Goal: Register for event/course

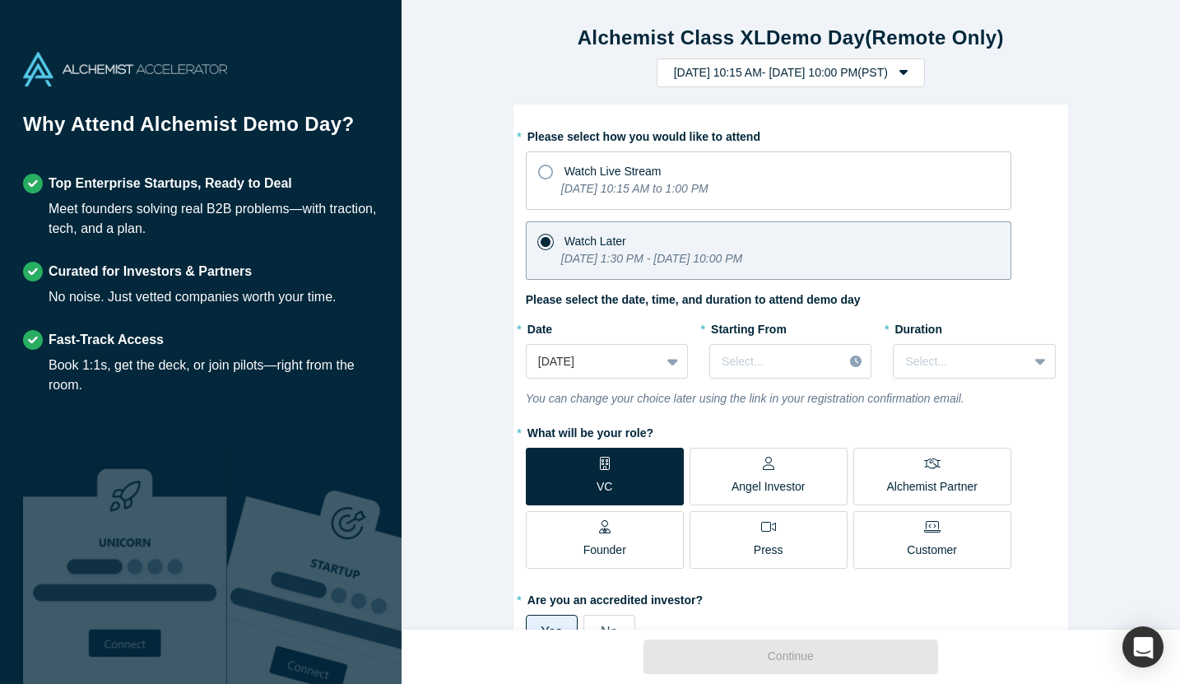
scroll to position [435, 0]
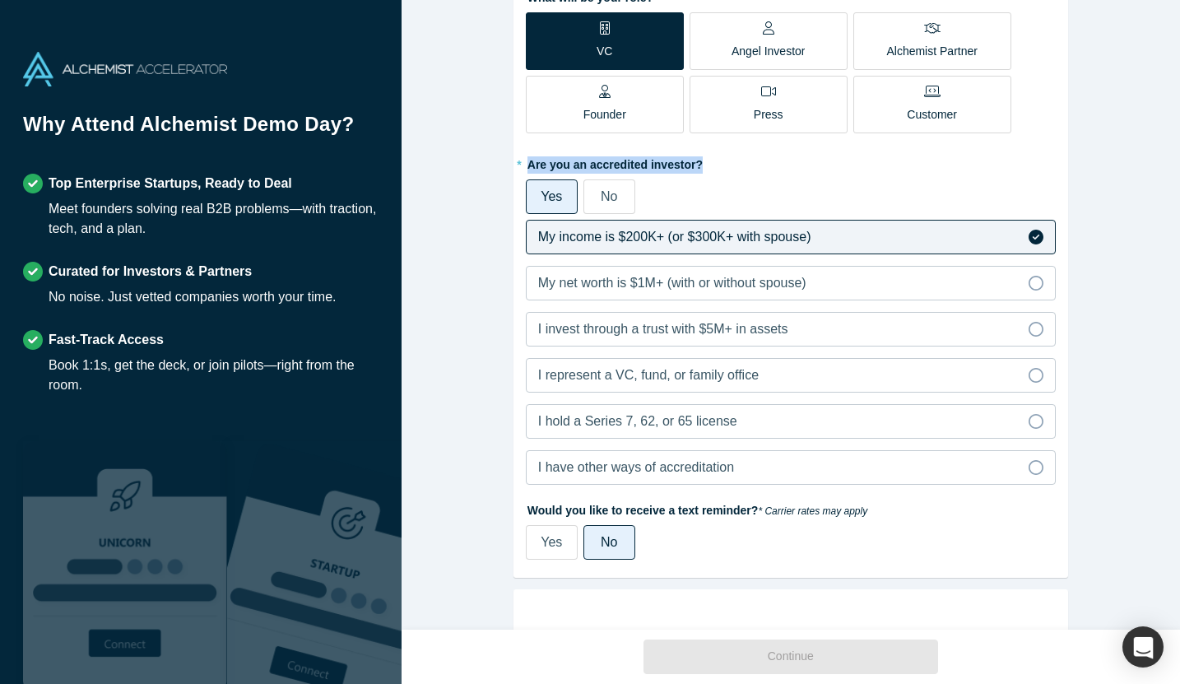
drag, startPoint x: 528, startPoint y: 161, endPoint x: 700, endPoint y: 163, distance: 172.0
click at [700, 163] on label "* Are you an accredited investor?" at bounding box center [791, 162] width 530 height 23
copy label "Are you an accredited investor?"
click at [613, 197] on span "No" at bounding box center [609, 196] width 16 height 14
click at [0, 0] on input "No" at bounding box center [0, 0] width 0 height 0
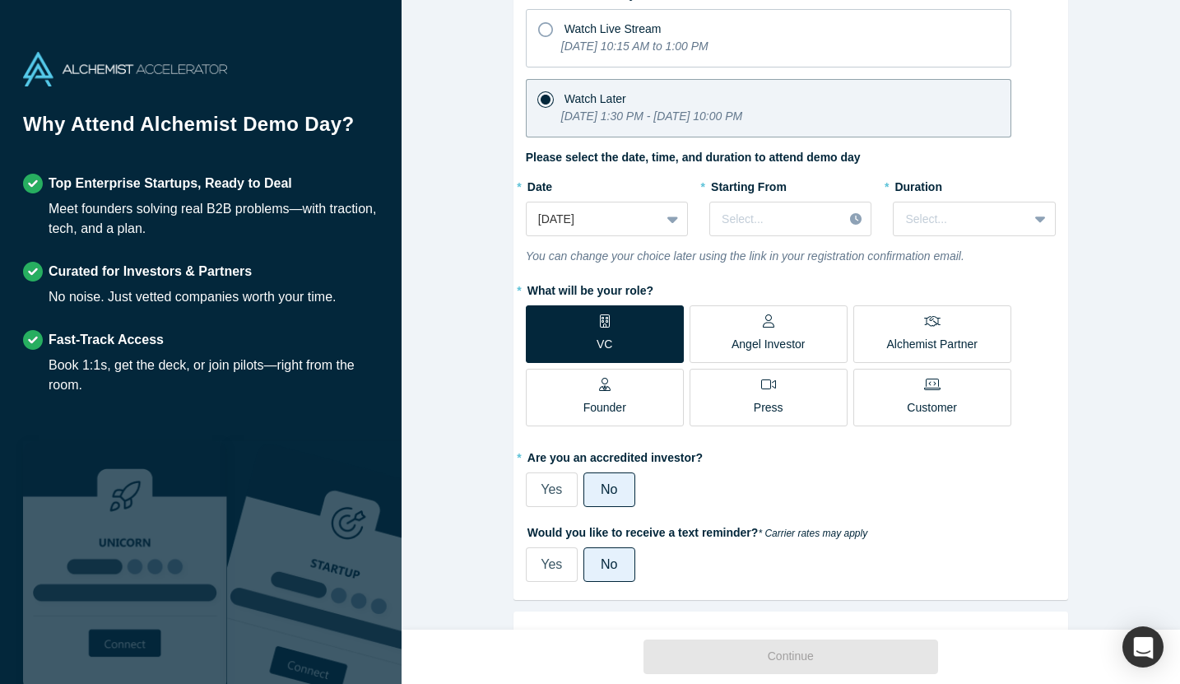
scroll to position [129, 0]
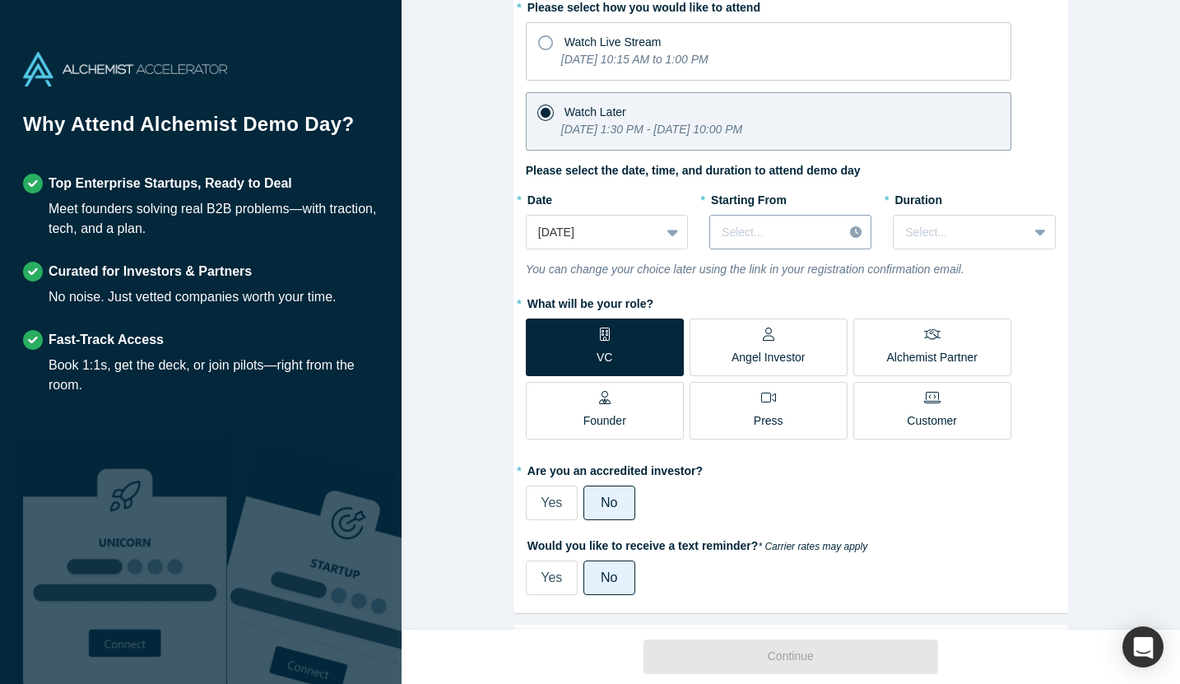
click at [863, 230] on div at bounding box center [858, 232] width 28 height 25
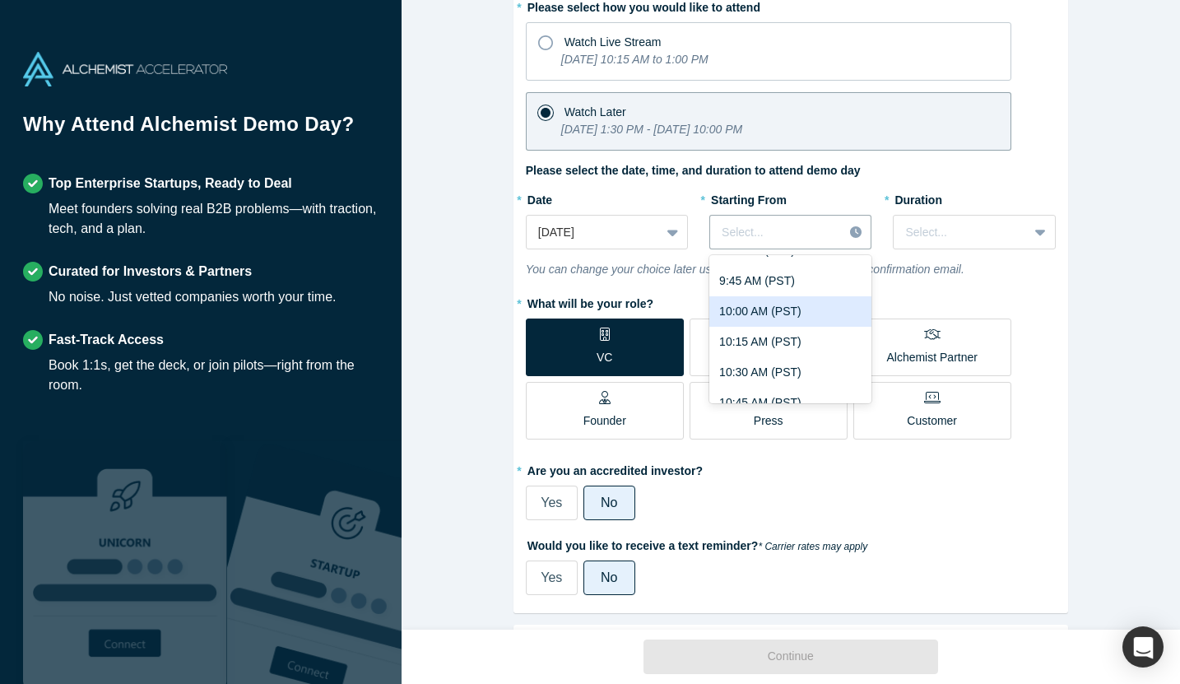
scroll to position [1206, 0]
click at [756, 320] on div "10:00 AM (PST)" at bounding box center [790, 316] width 162 height 30
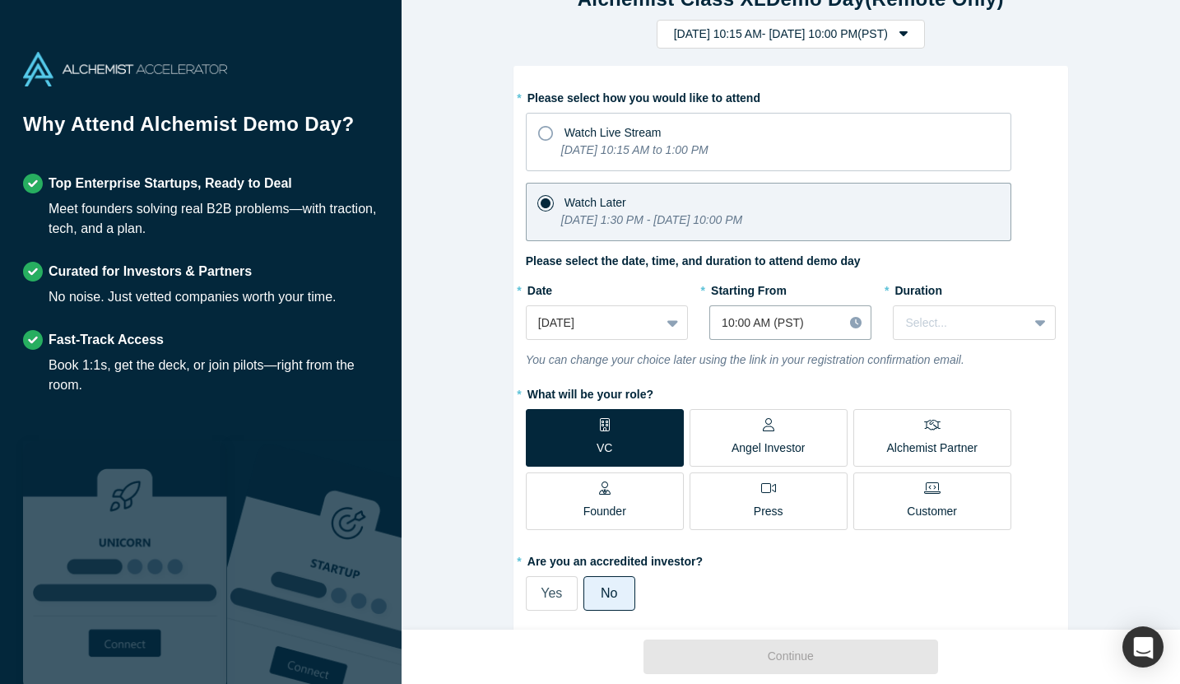
scroll to position [26, 0]
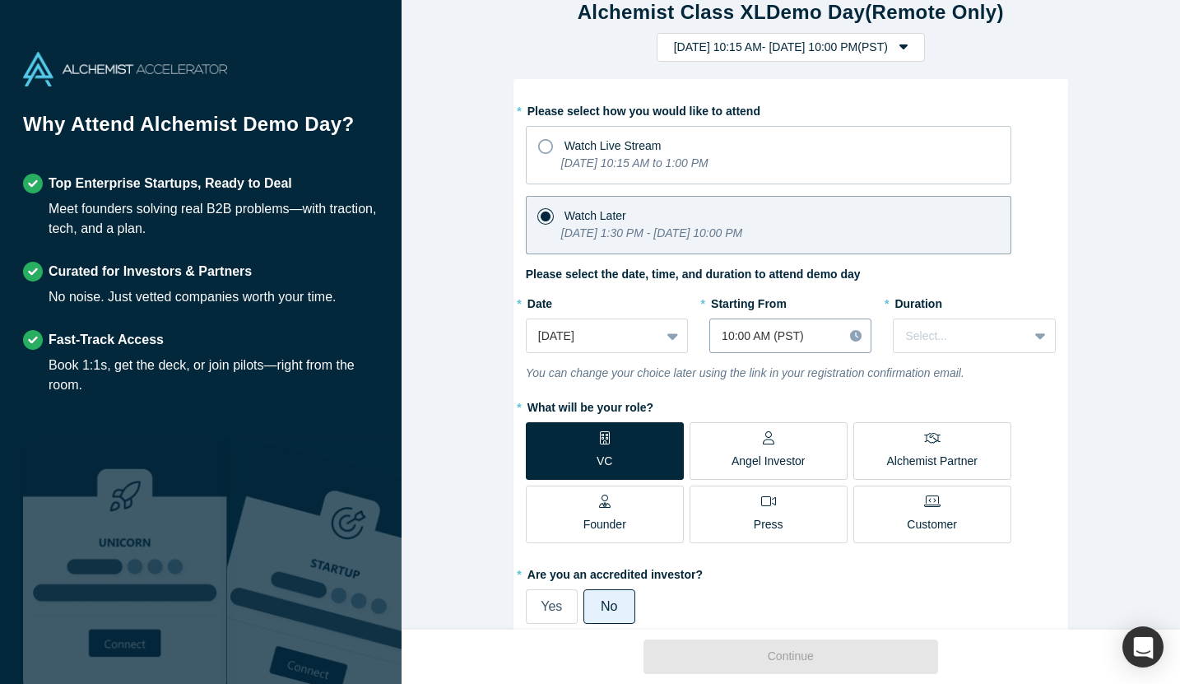
click at [799, 339] on div at bounding box center [776, 336] width 109 height 21
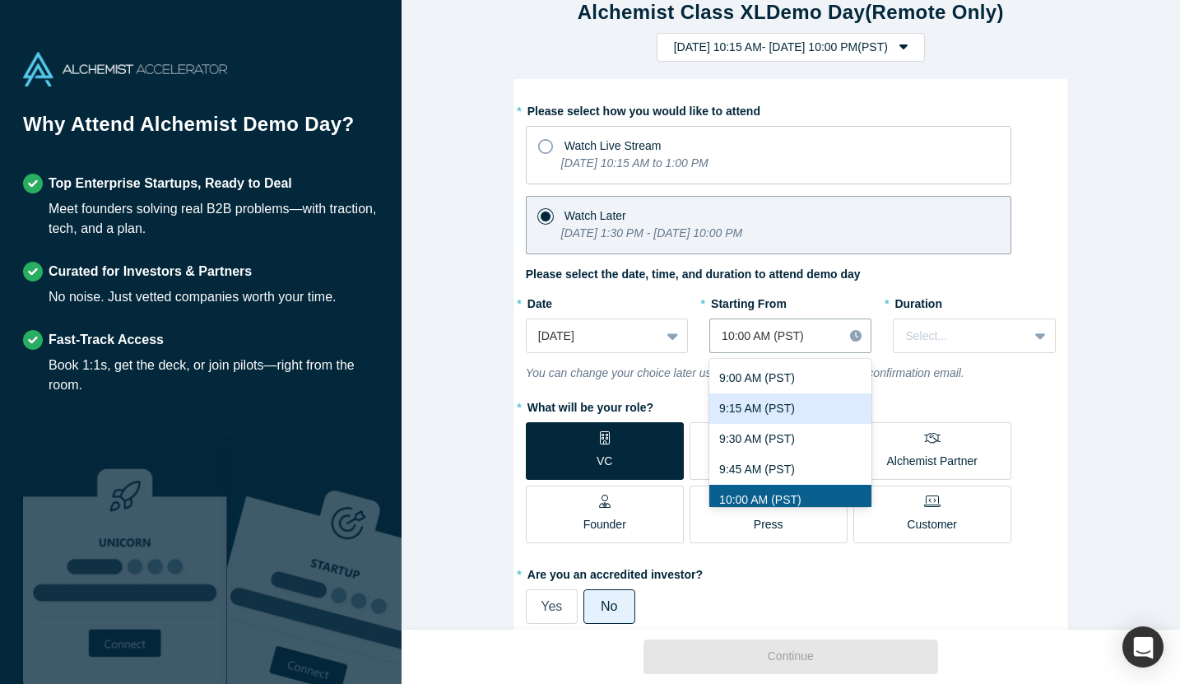
scroll to position [1119, 0]
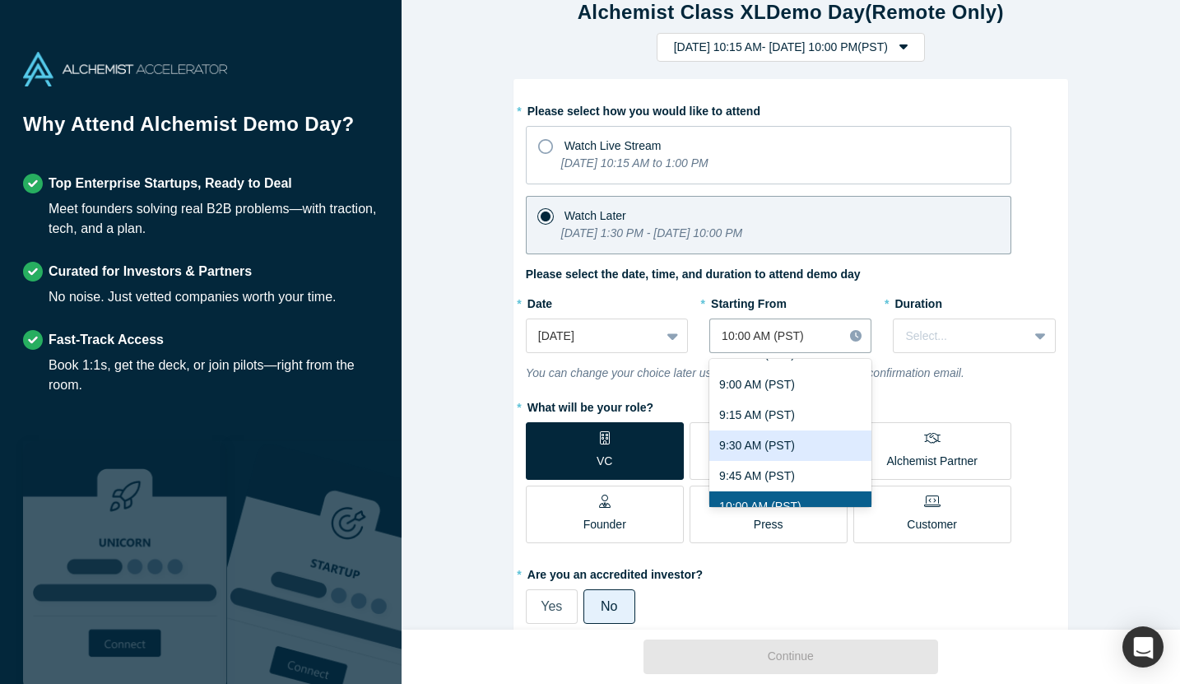
click at [739, 440] on div "9:30 AM (PST)" at bounding box center [790, 445] width 162 height 30
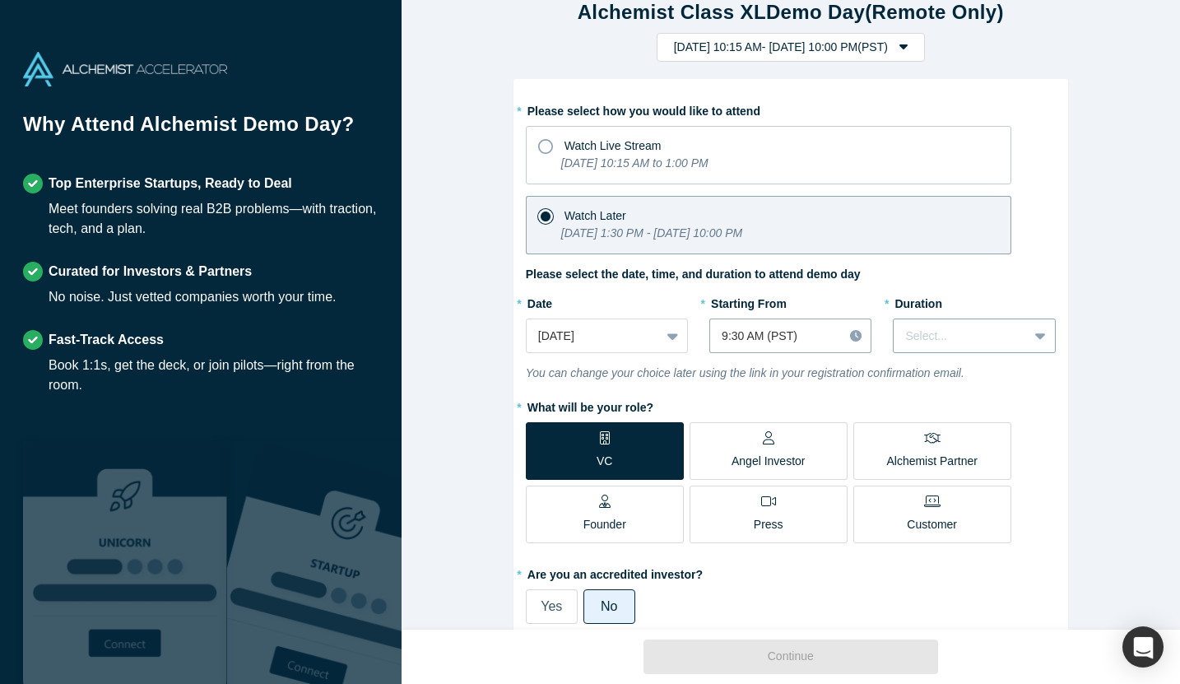
click at [997, 337] on div at bounding box center [960, 336] width 110 height 21
click at [935, 486] on div "3 hours" at bounding box center [974, 488] width 162 height 30
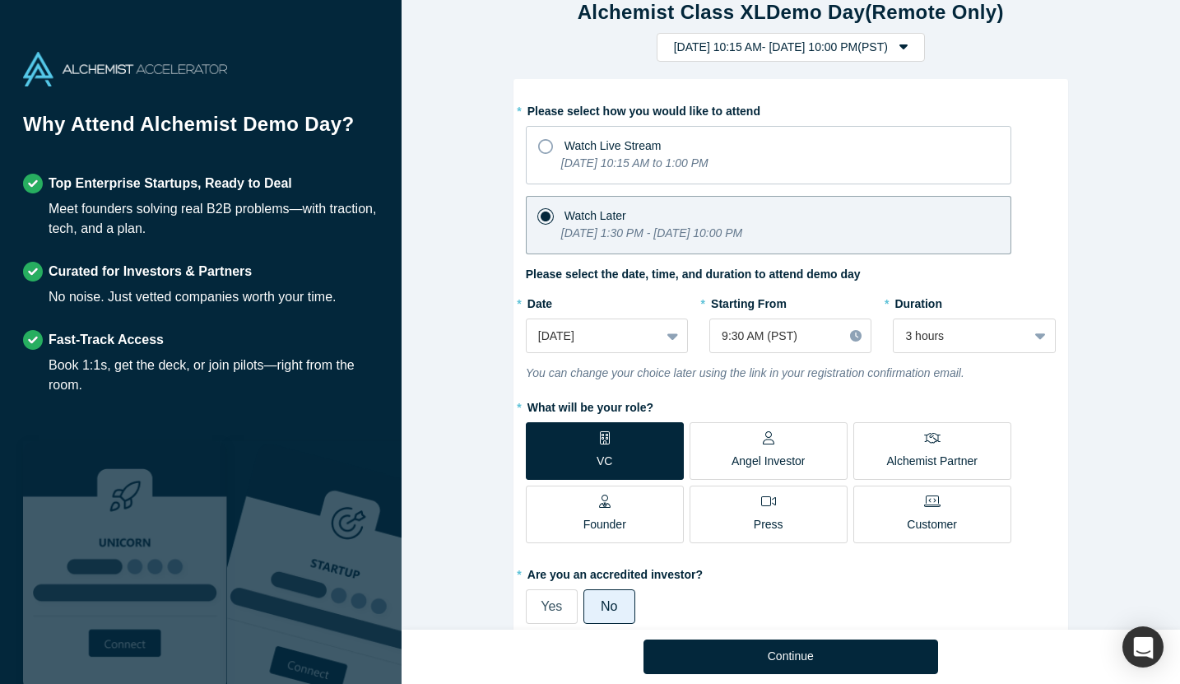
click at [458, 468] on div "Alchemist Class XL Demo Day (Remote Only) [DATE] 10:15 AM - [DATE] 10:00 PM ( P…" at bounding box center [791, 315] width 779 height 630
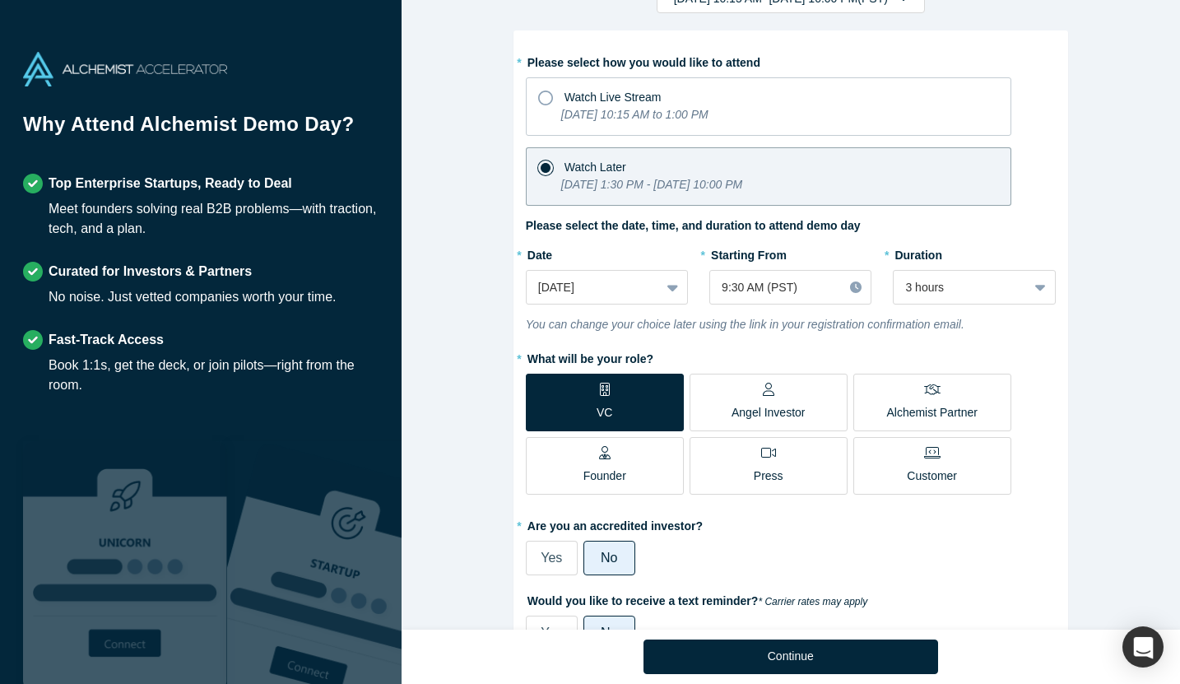
scroll to position [0, 0]
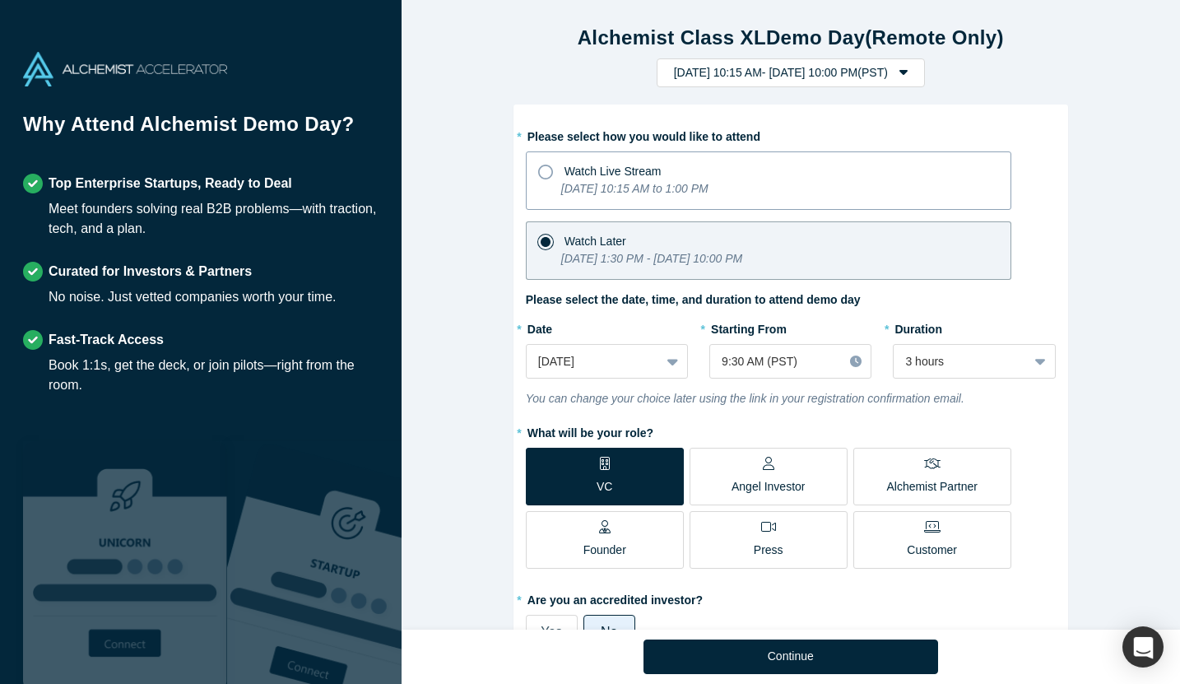
click at [546, 171] on icon at bounding box center [545, 172] width 15 height 15
click at [0, 0] on input "Watch Live Stream [DATE] 10:15 AM to 1:00 PM" at bounding box center [0, 0] width 0 height 0
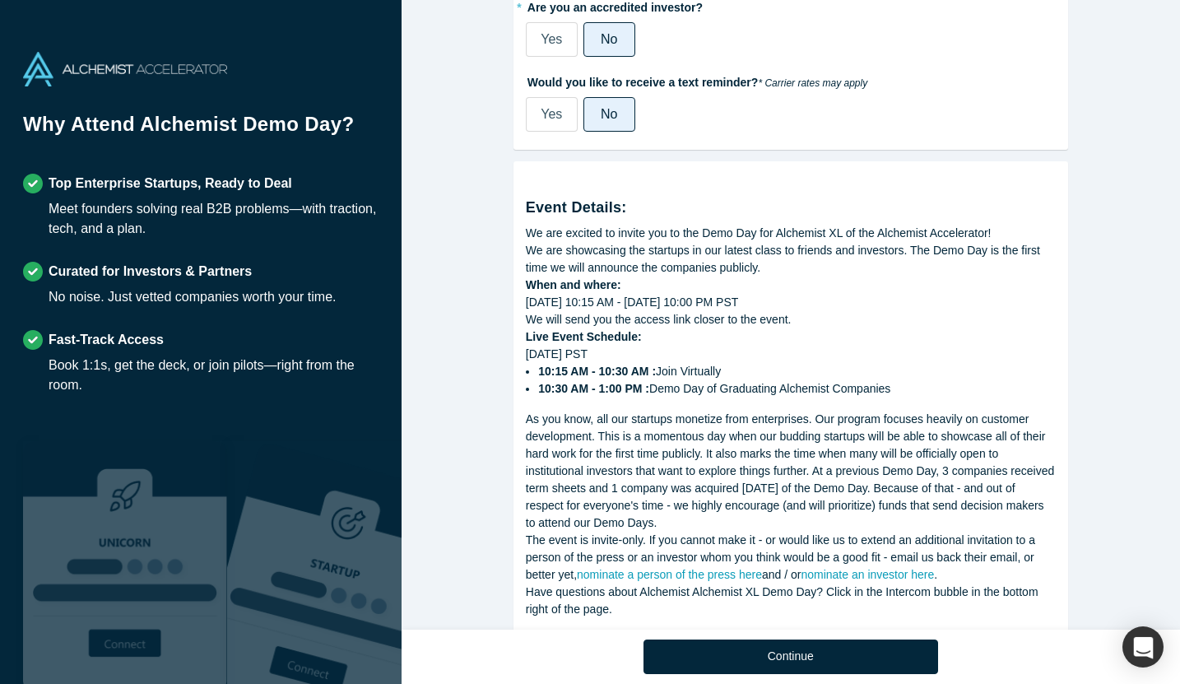
scroll to position [506, 0]
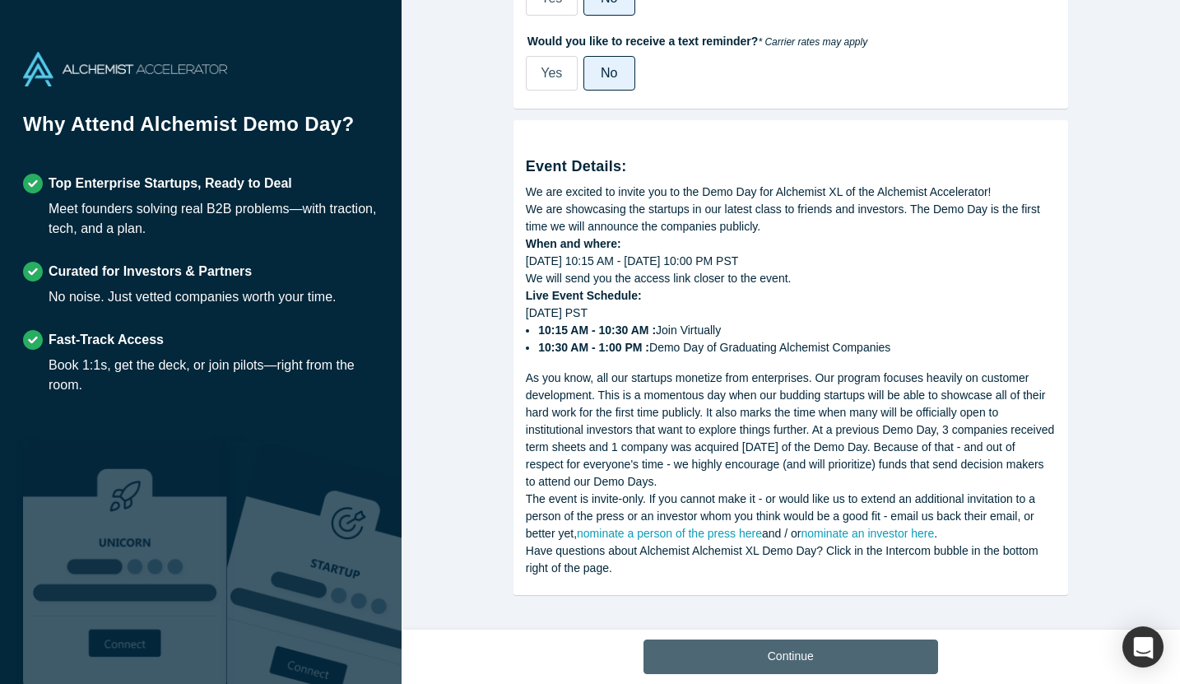
click at [684, 661] on button "Continue" at bounding box center [791, 656] width 295 height 35
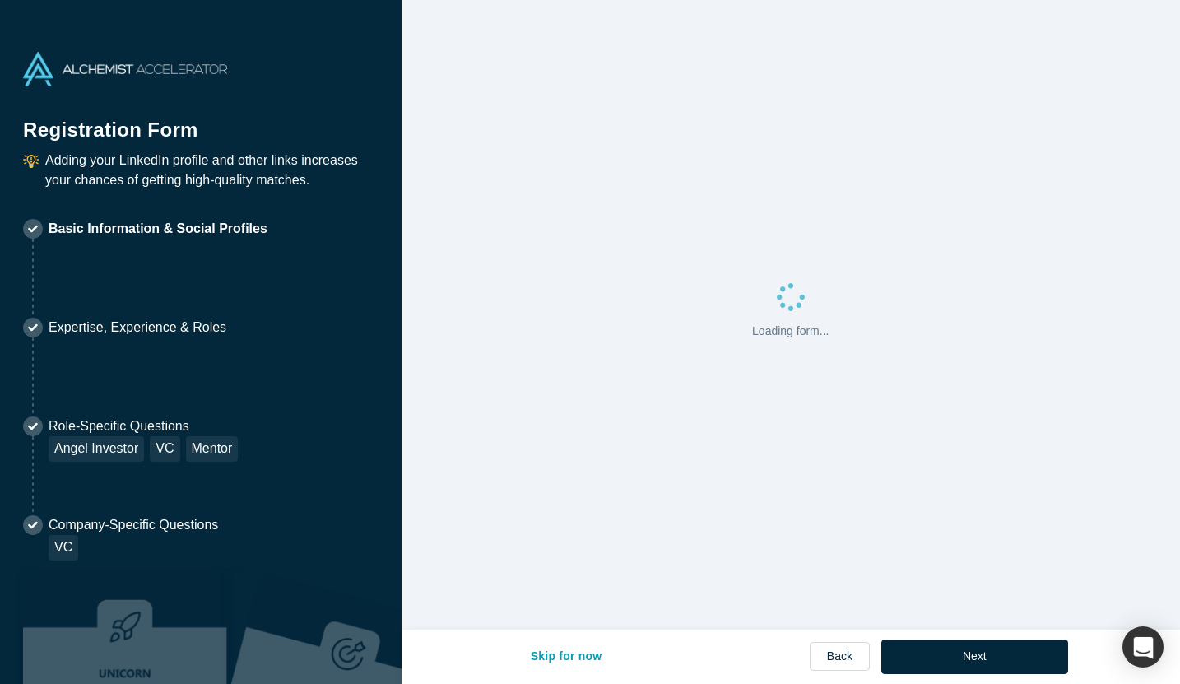
select select "US"
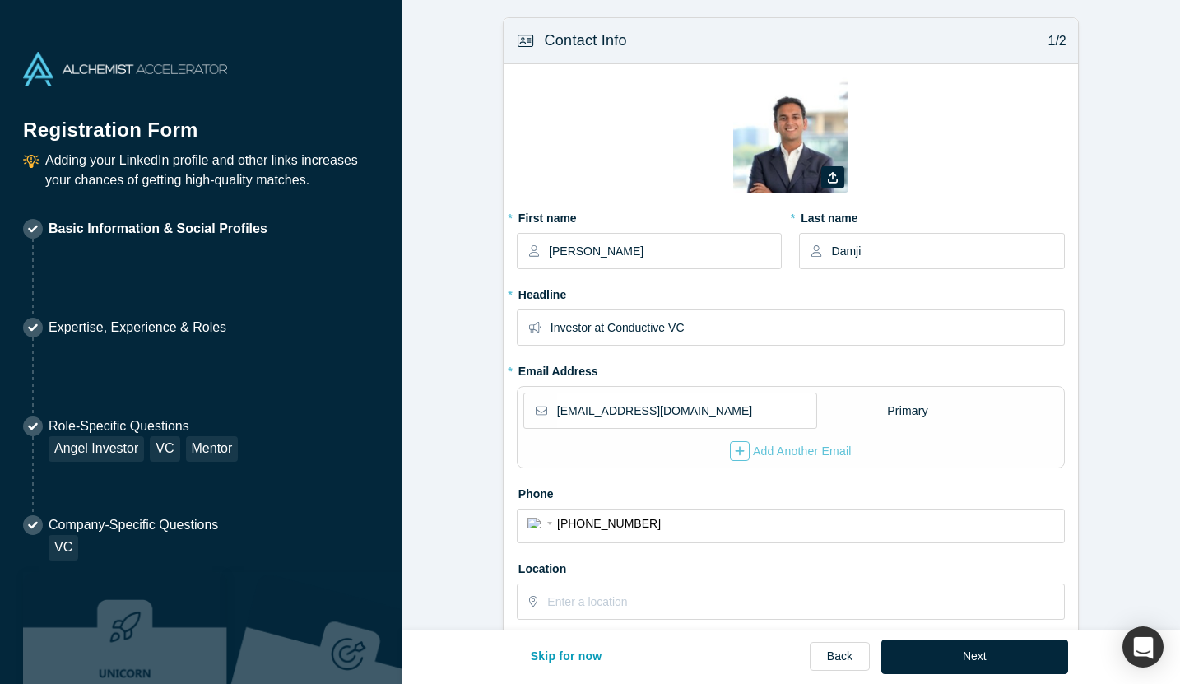
click at [811, 152] on img at bounding box center [790, 134] width 115 height 115
click at [647, 248] on input "[PERSON_NAME]" at bounding box center [664, 251] width 231 height 35
click at [830, 177] on icon "button" at bounding box center [833, 178] width 10 height 12
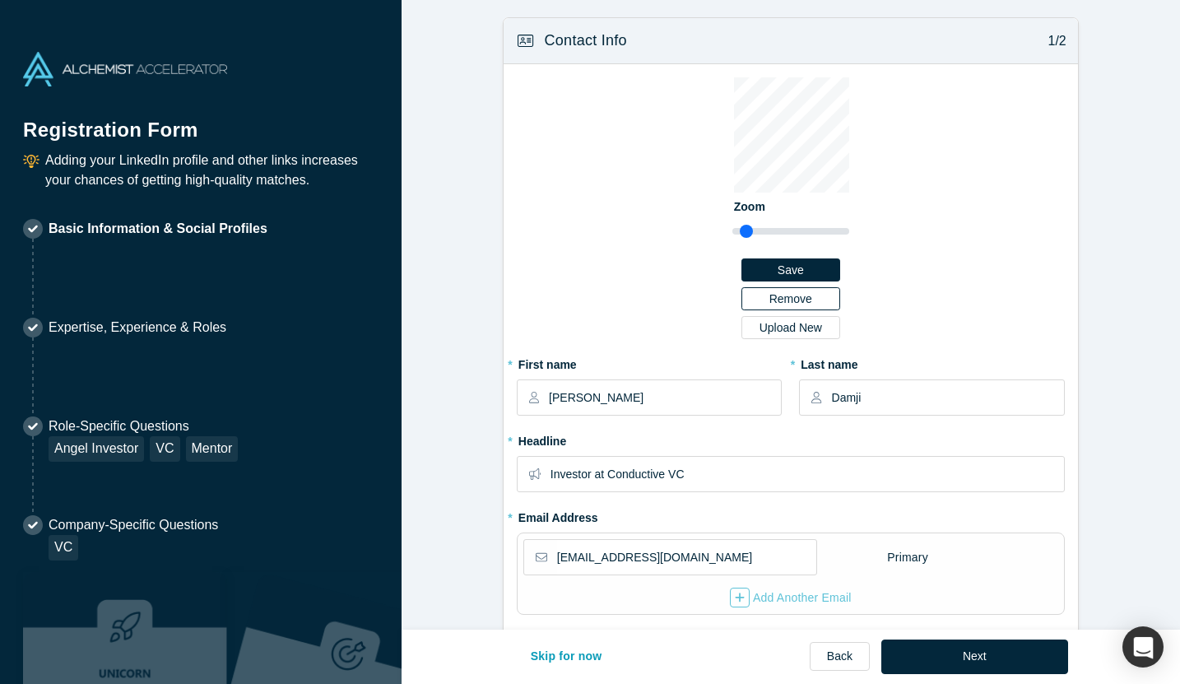
click at [765, 306] on button "Remove" at bounding box center [791, 298] width 99 height 23
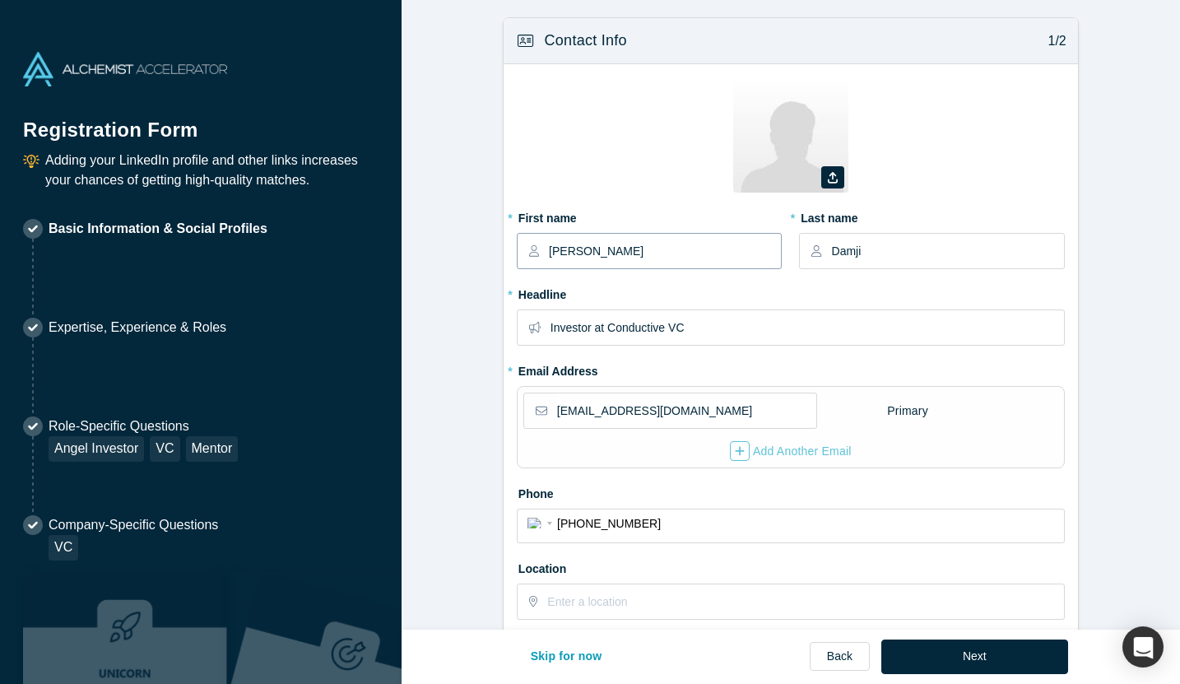
click at [649, 258] on input "[PERSON_NAME]" at bounding box center [664, 251] width 231 height 35
